Goal: Navigation & Orientation: Find specific page/section

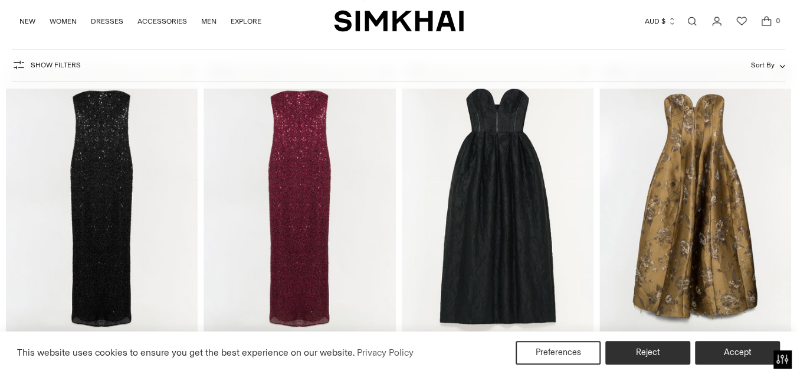
scroll to position [59, 0]
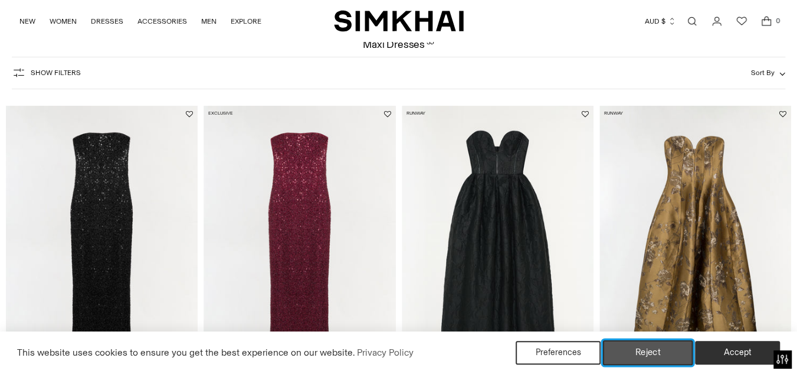
click at [645, 347] on button "Reject" at bounding box center [648, 352] width 90 height 25
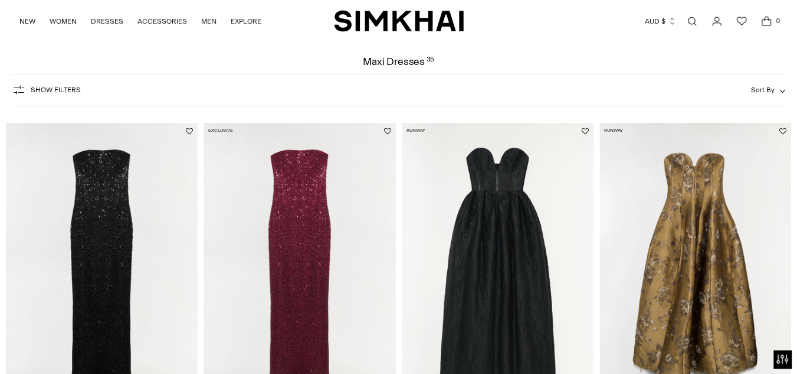
scroll to position [0, 0]
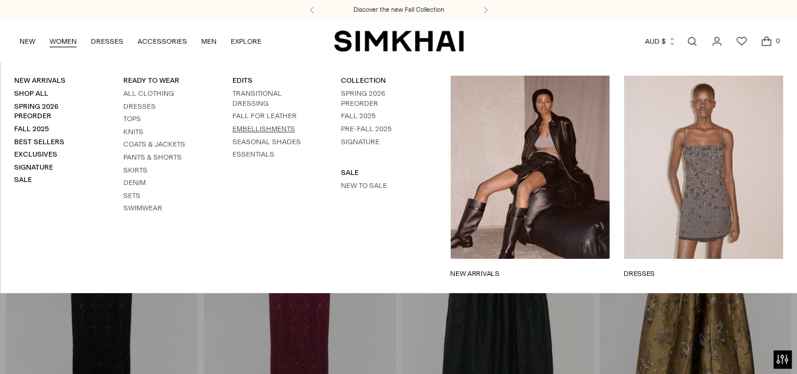
click at [279, 133] on link "EMBELLISHMENTS" at bounding box center [263, 129] width 63 height 8
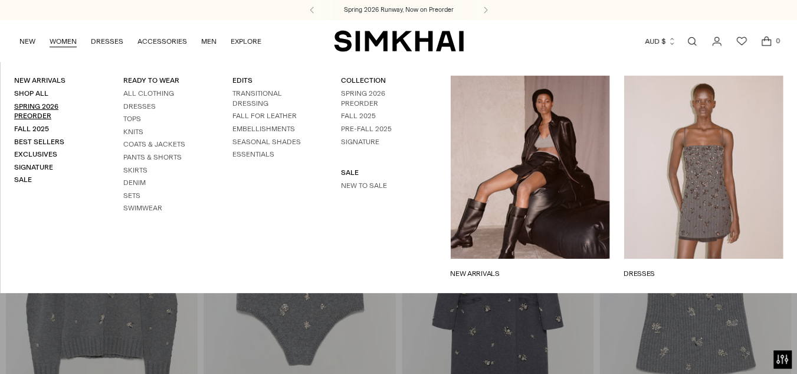
click at [31, 114] on link "Spring 2026 Preorder" at bounding box center [36, 111] width 44 height 18
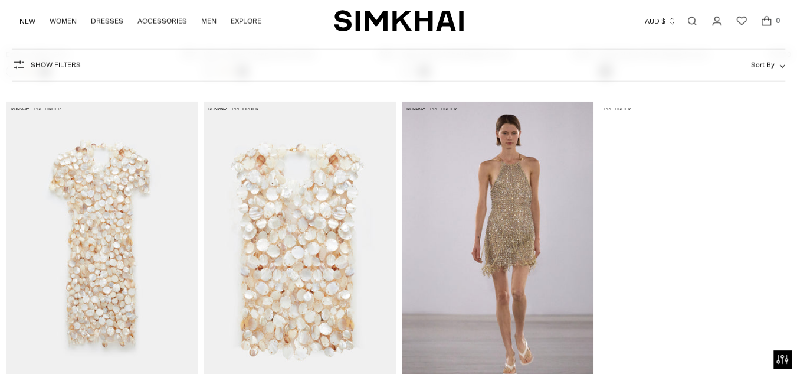
scroll to position [6341, 0]
